Goal: Information Seeking & Learning: Check status

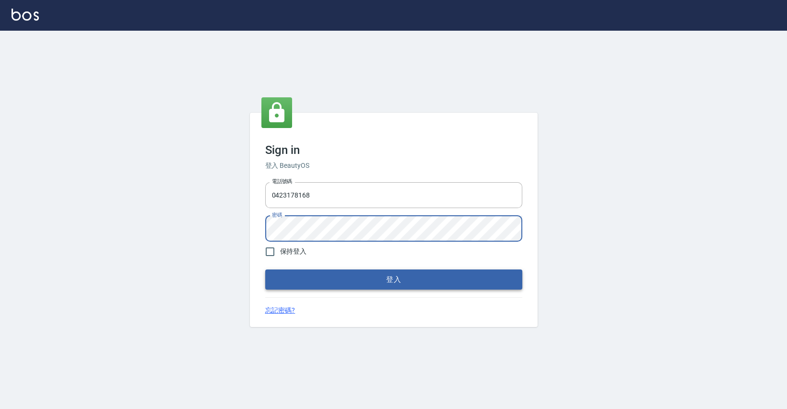
click at [346, 271] on button "登入" at bounding box center [393, 279] width 257 height 20
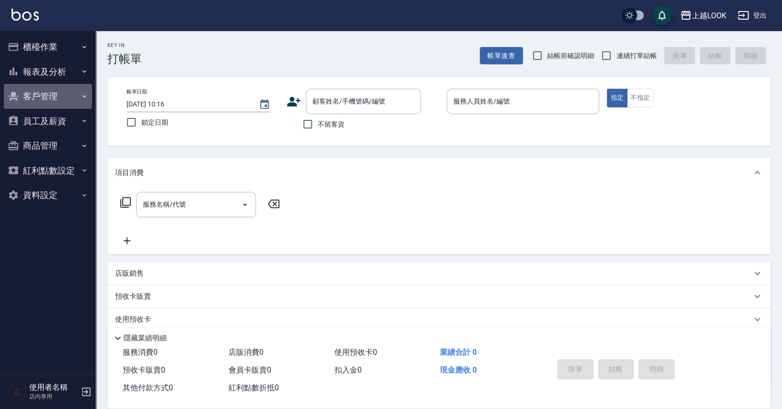
click at [34, 94] on button "客戶管理" at bounding box center [48, 96] width 88 height 25
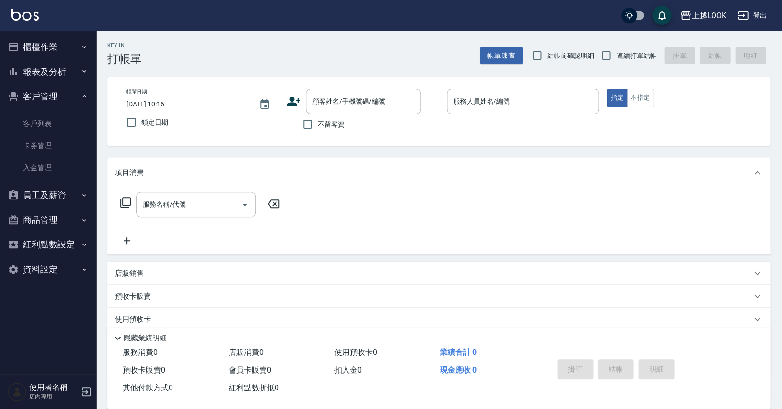
click at [47, 73] on button "報表及分析" at bounding box center [48, 71] width 88 height 25
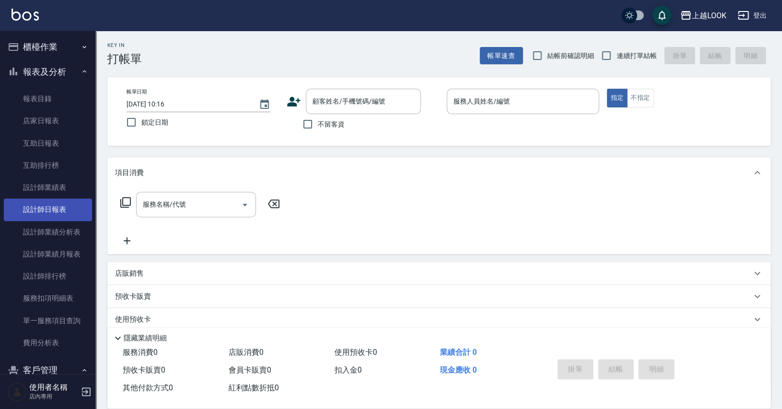
click at [60, 205] on link "設計師日報表" at bounding box center [48, 209] width 88 height 22
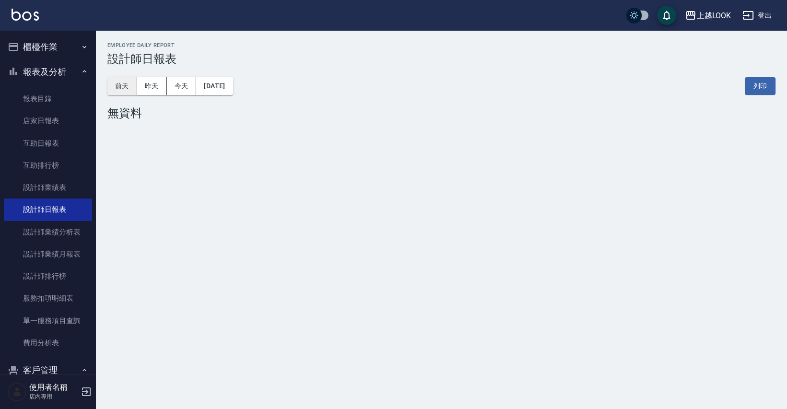
click at [132, 85] on button "前天" at bounding box center [122, 86] width 30 height 18
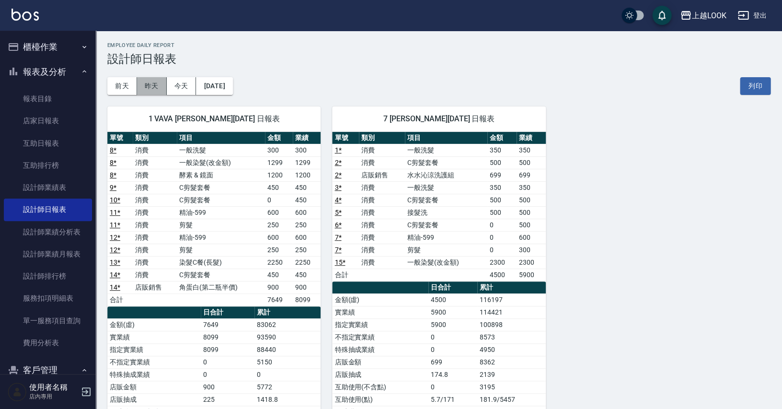
click at [153, 88] on button "昨天" at bounding box center [152, 86] width 30 height 18
